Goal: Find specific page/section: Find specific page/section

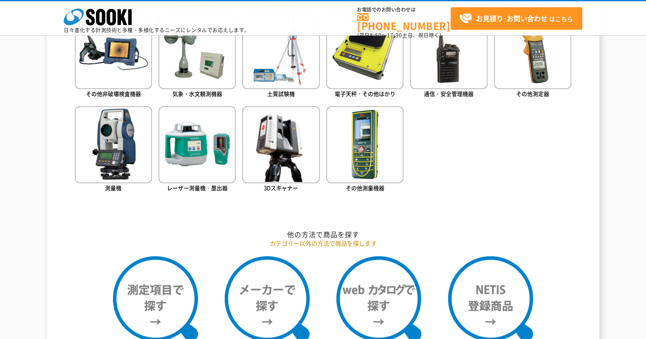
scroll to position [542, 0]
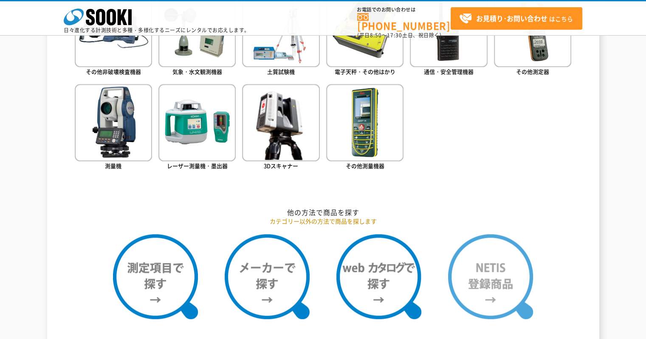
click at [514, 241] on img at bounding box center [490, 276] width 85 height 85
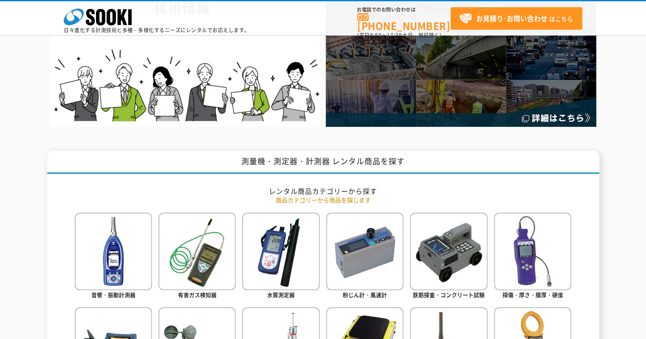
scroll to position [45, 0]
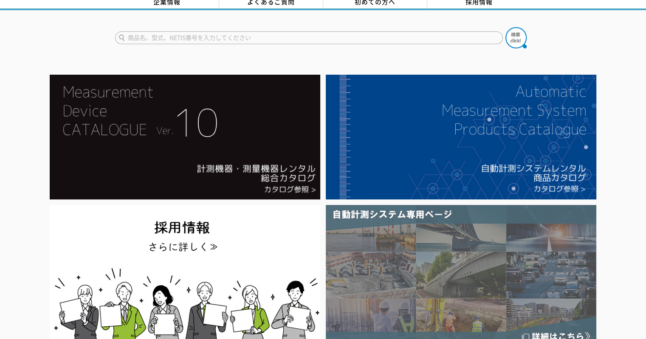
click at [531, 208] on img at bounding box center [461, 275] width 271 height 141
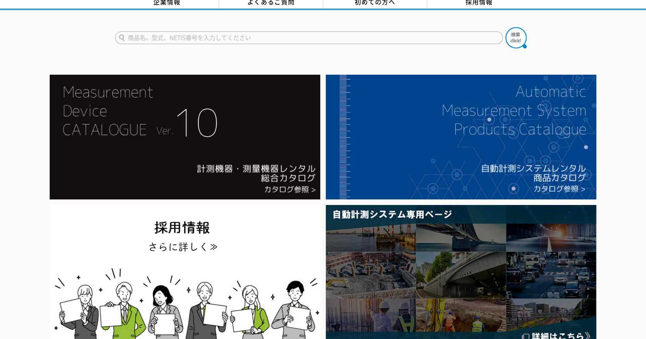
click at [350, 37] on input "text" at bounding box center [309, 37] width 388 height 13
type input "膜厚"
click at [510, 27] on img at bounding box center [516, 37] width 21 height 21
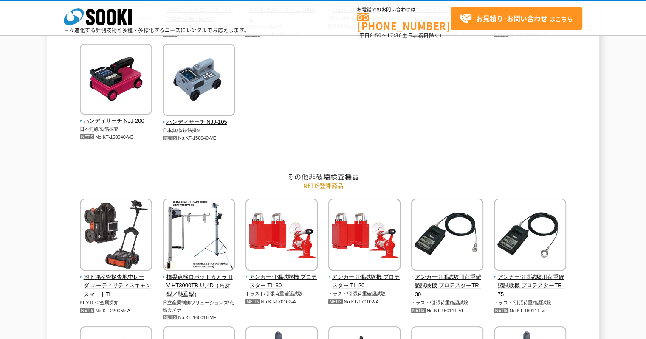
scroll to position [569, 0]
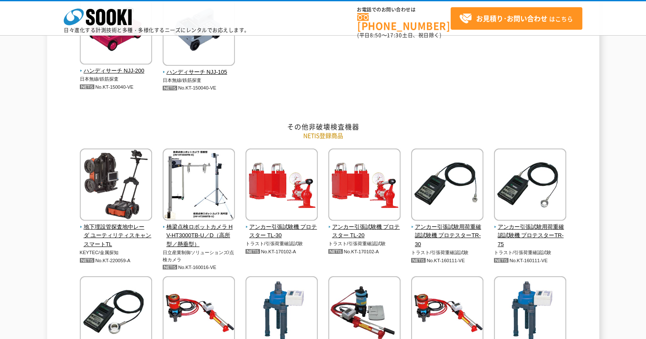
drag, startPoint x: 647, startPoint y: 35, endPoint x: 607, endPoint y: 153, distance: 123.9
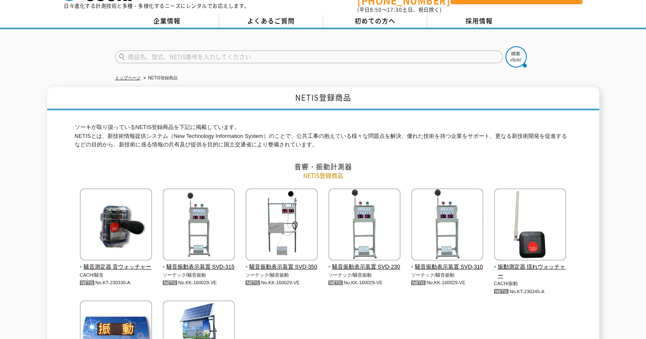
scroll to position [0, 0]
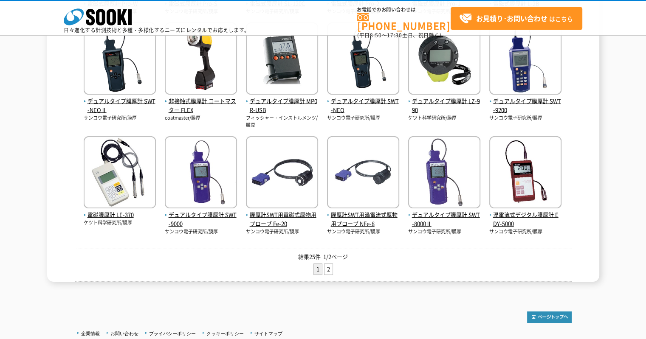
scroll to position [285, 0]
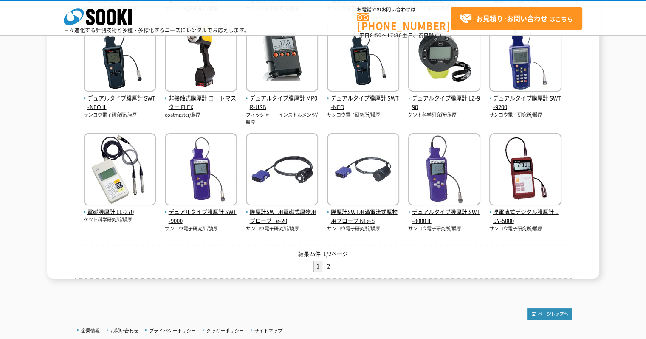
drag, startPoint x: 652, startPoint y: 69, endPoint x: 652, endPoint y: 206, distance: 137.2
click at [646, 206] on html "株式会社 ソーキ spMenu 日々進化する計測技術と多種・多様化するニーズにレンタルでお応えします。 お電話でのお問い合わせは [PHONE_NUMBER]…" at bounding box center [323, 59] width 646 height 689
click at [328, 264] on link "2" at bounding box center [329, 266] width 8 height 11
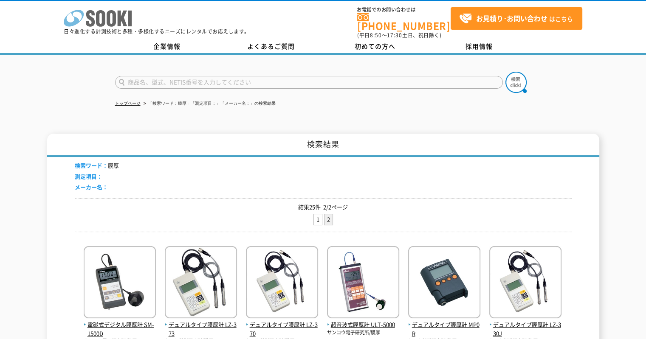
click at [99, 14] on icon at bounding box center [100, 18] width 9 height 17
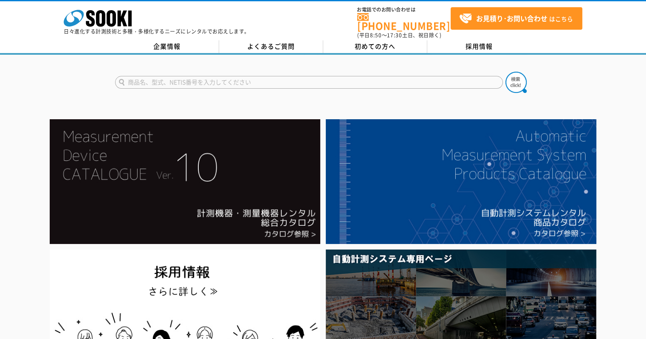
click at [415, 76] on input "text" at bounding box center [309, 82] width 388 height 13
type input "商品名、型式、NETIS番号を入力してください"
